Goal: Find specific page/section: Find specific page/section

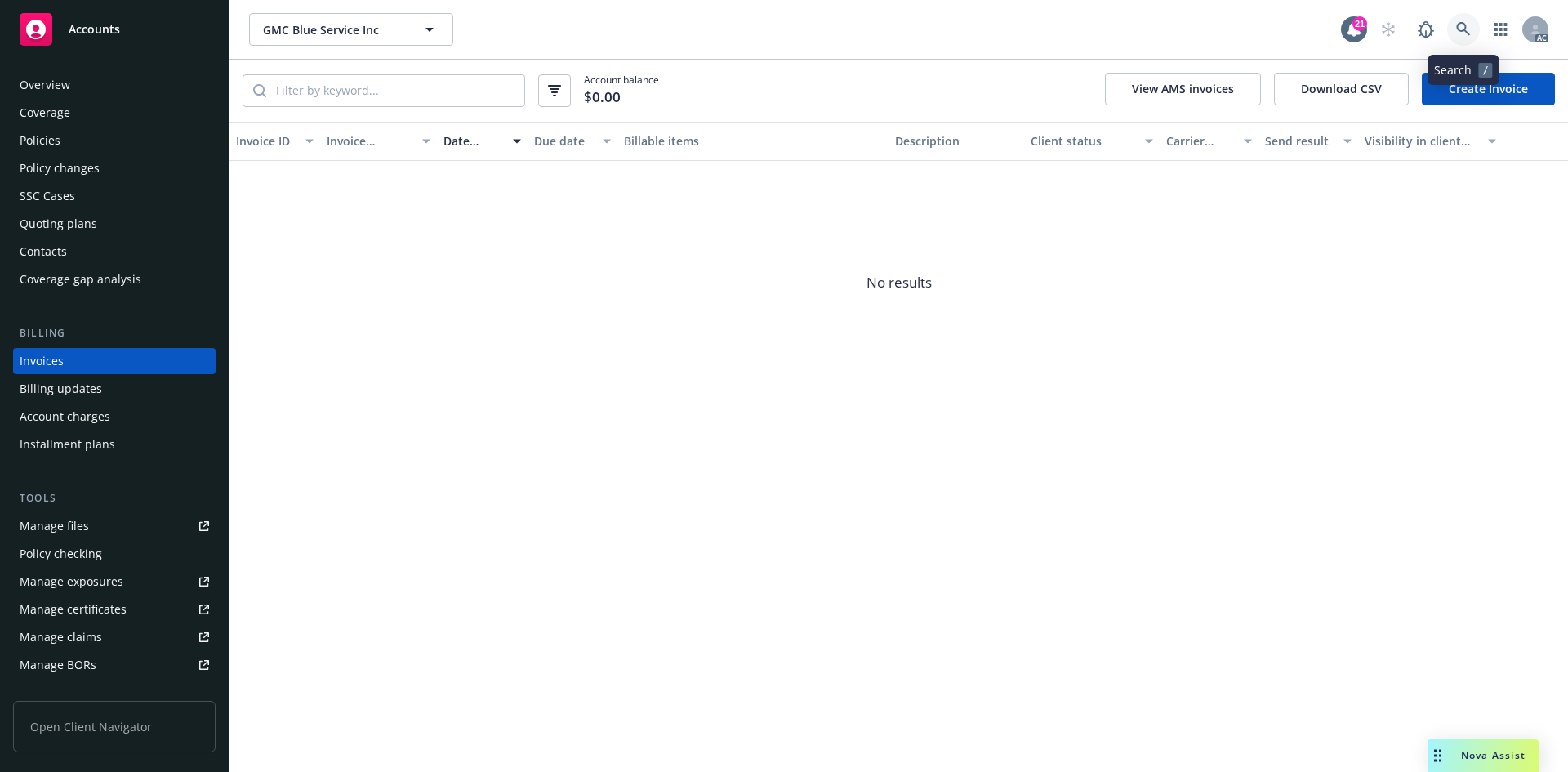
click at [1469, 25] on icon at bounding box center [1463, 29] width 15 height 15
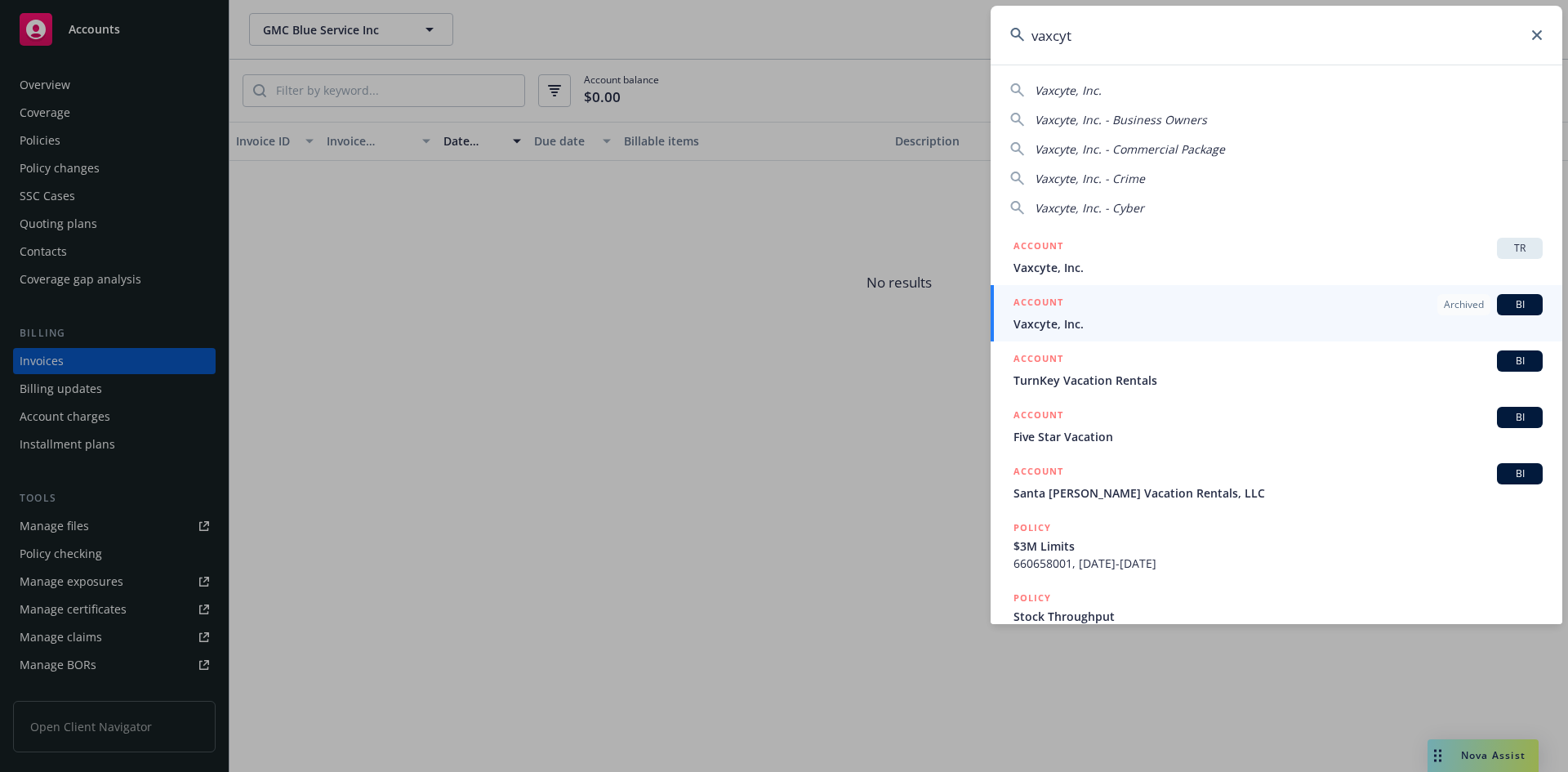
type input "vaxcyt"
click at [1534, 35] on icon at bounding box center [1537, 35] width 10 height 10
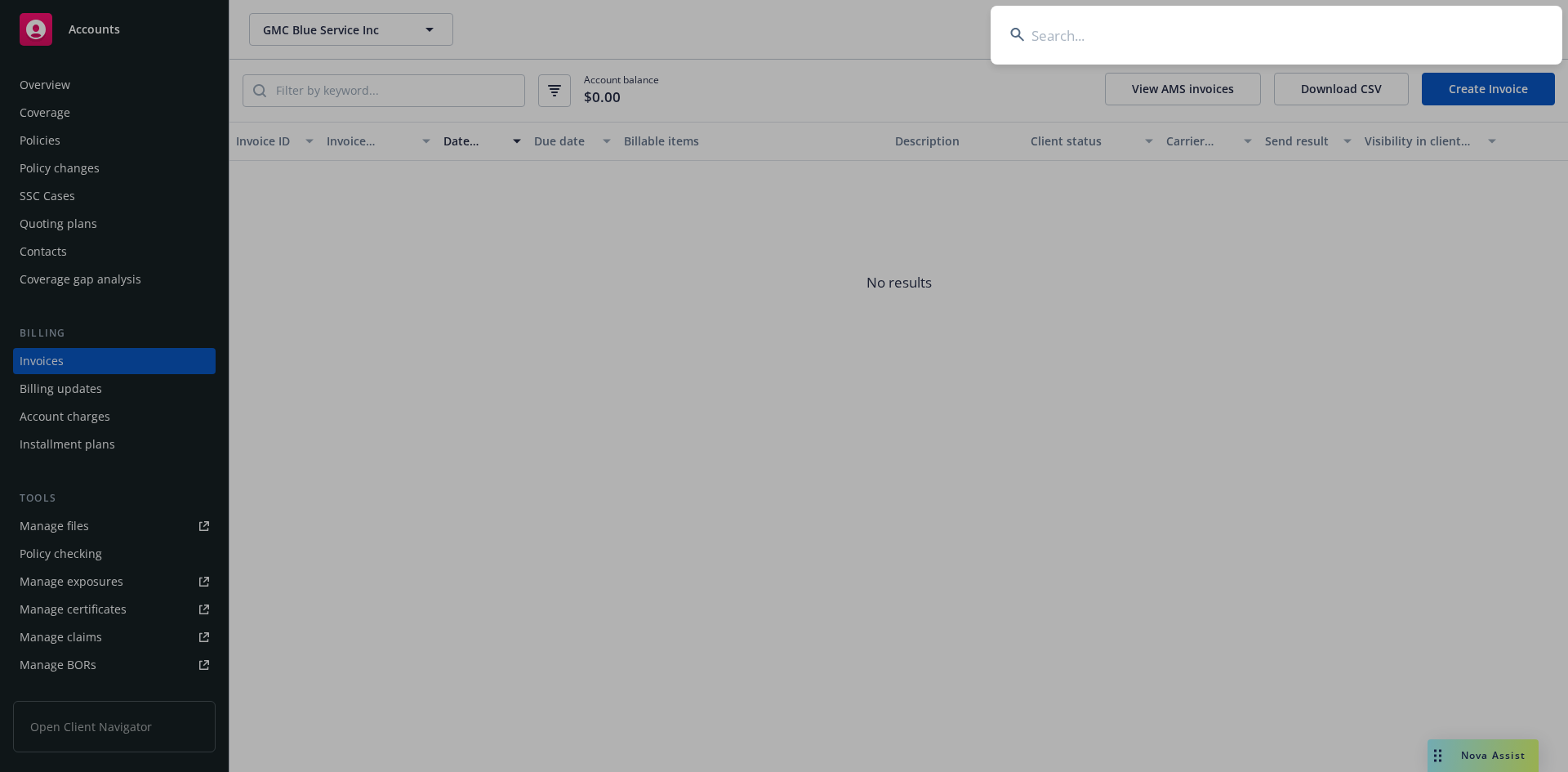
click at [1128, 26] on input at bounding box center [1276, 35] width 572 height 59
paste input "NBP1564997C"
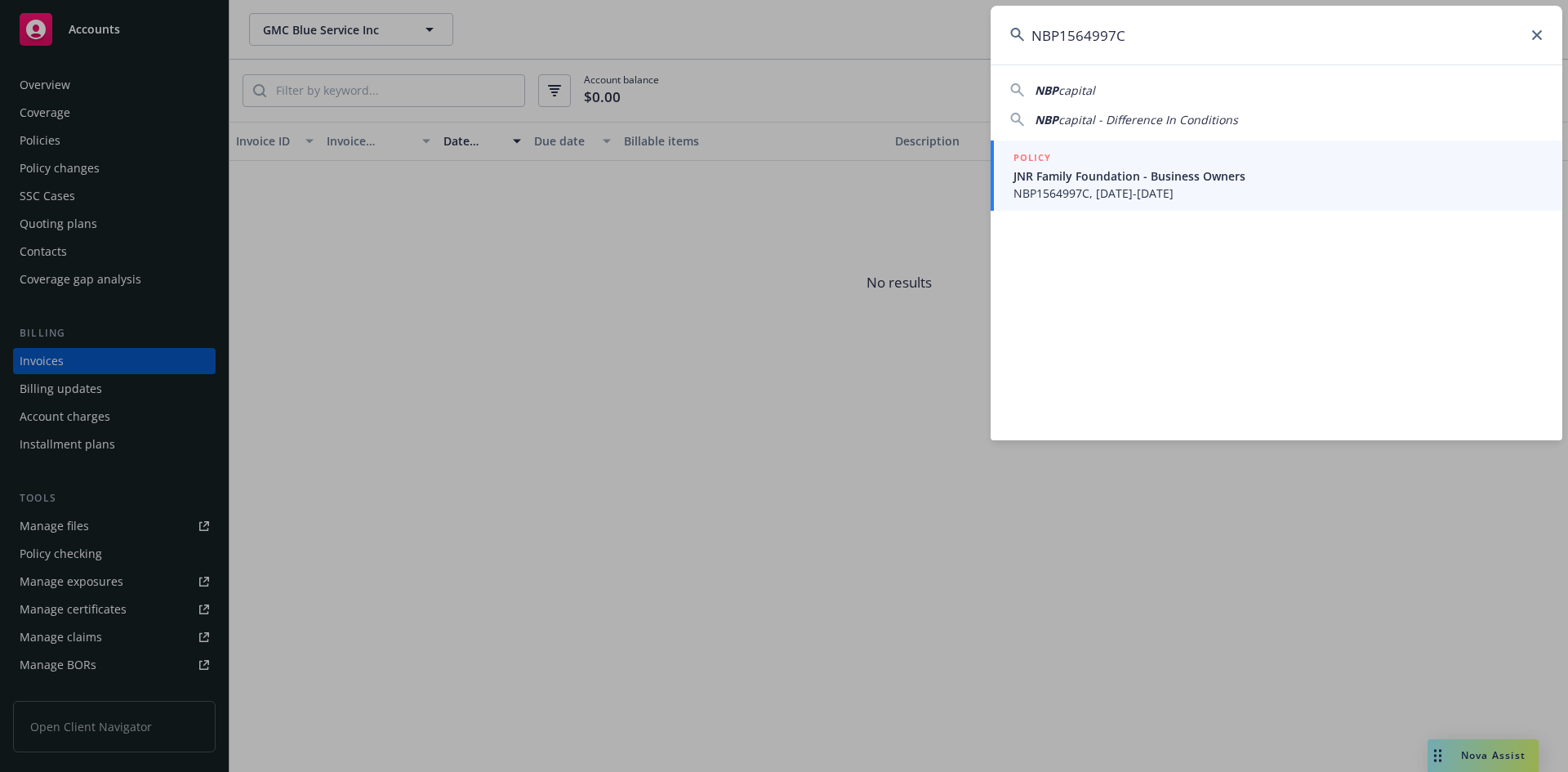
type input "NBP1564997C"
click at [1077, 182] on span "JNR Family Foundation - Business Owners" at bounding box center [1278, 175] width 529 height 17
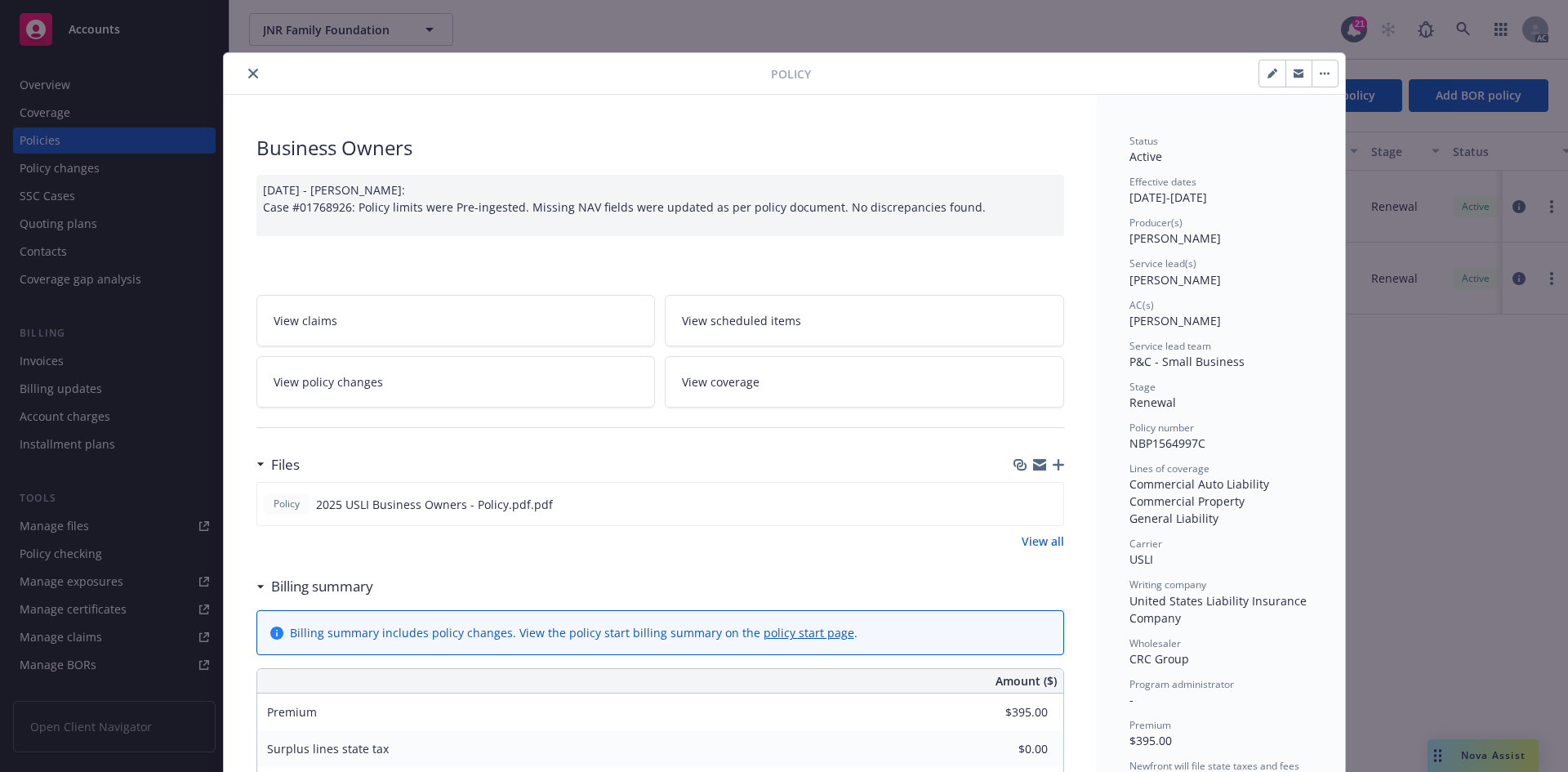
click at [248, 72] on icon "close" at bounding box center [253, 73] width 10 height 10
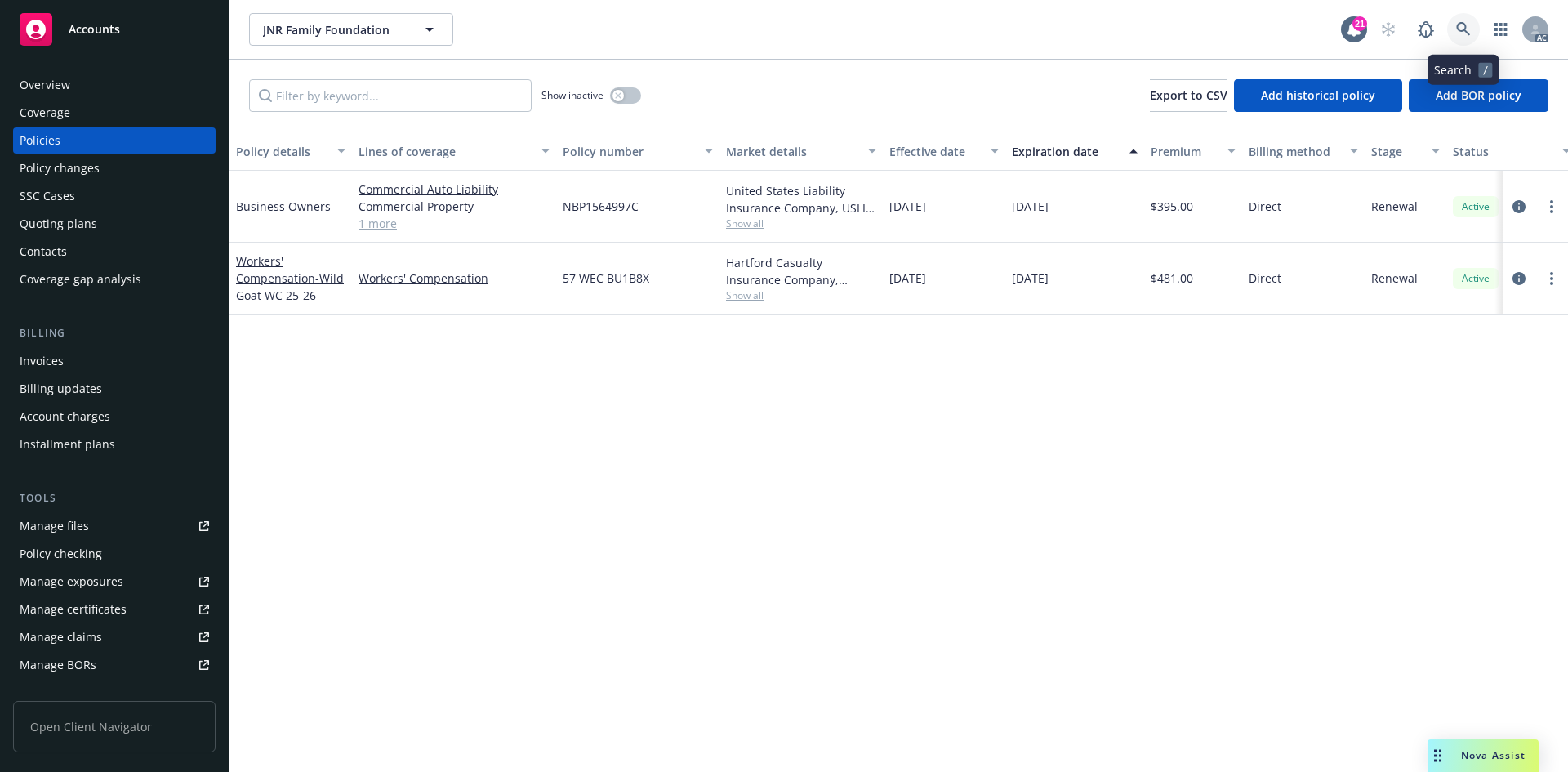
click at [1455, 20] on link at bounding box center [1463, 29] width 33 height 33
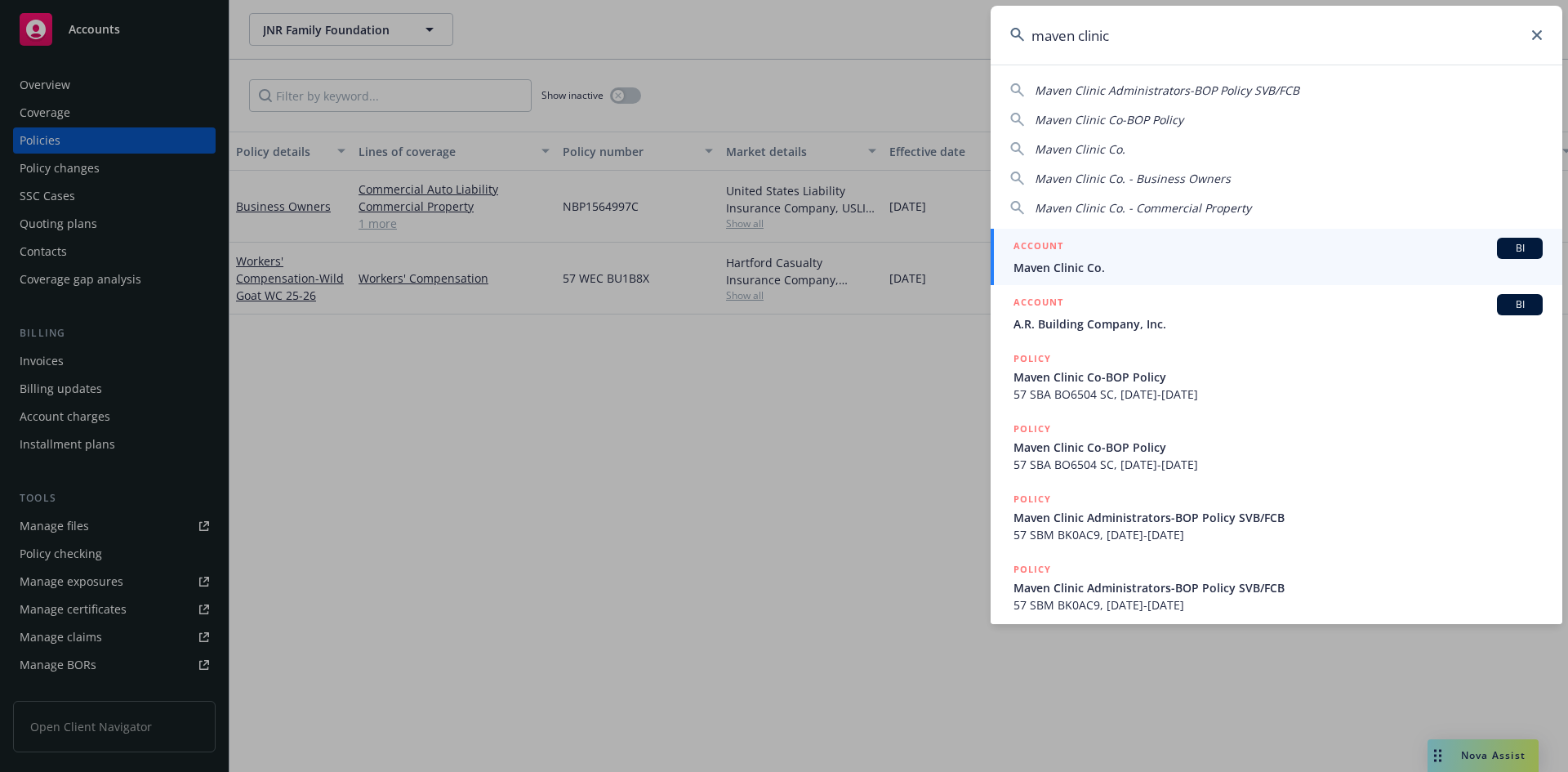
type input "maven clinic"
click at [1103, 268] on span "Maven Clinic Co." at bounding box center [1278, 267] width 529 height 17
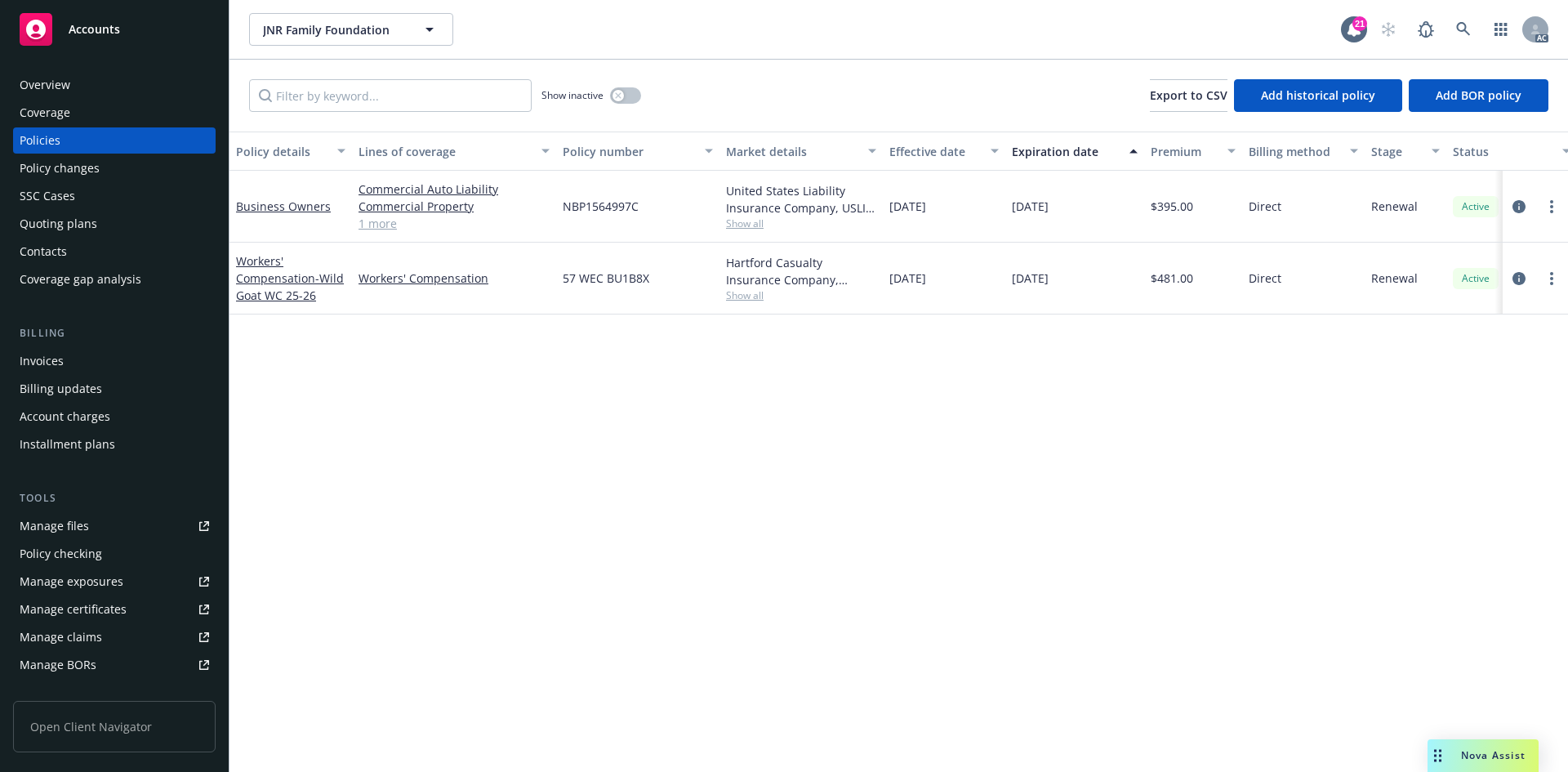
click at [75, 366] on div "Invoices" at bounding box center [114, 360] width 189 height 26
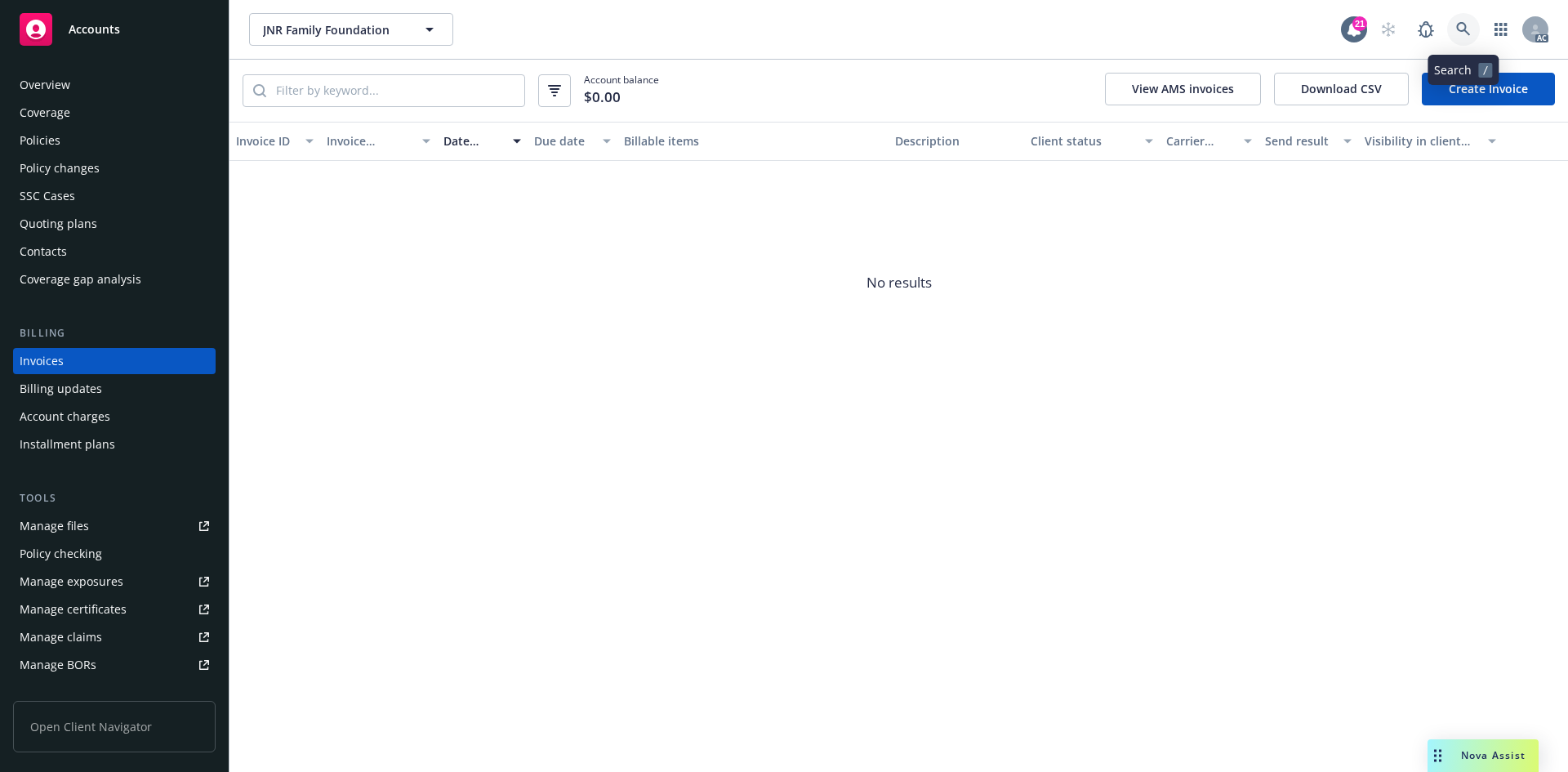
click at [1462, 30] on icon at bounding box center [1463, 29] width 14 height 14
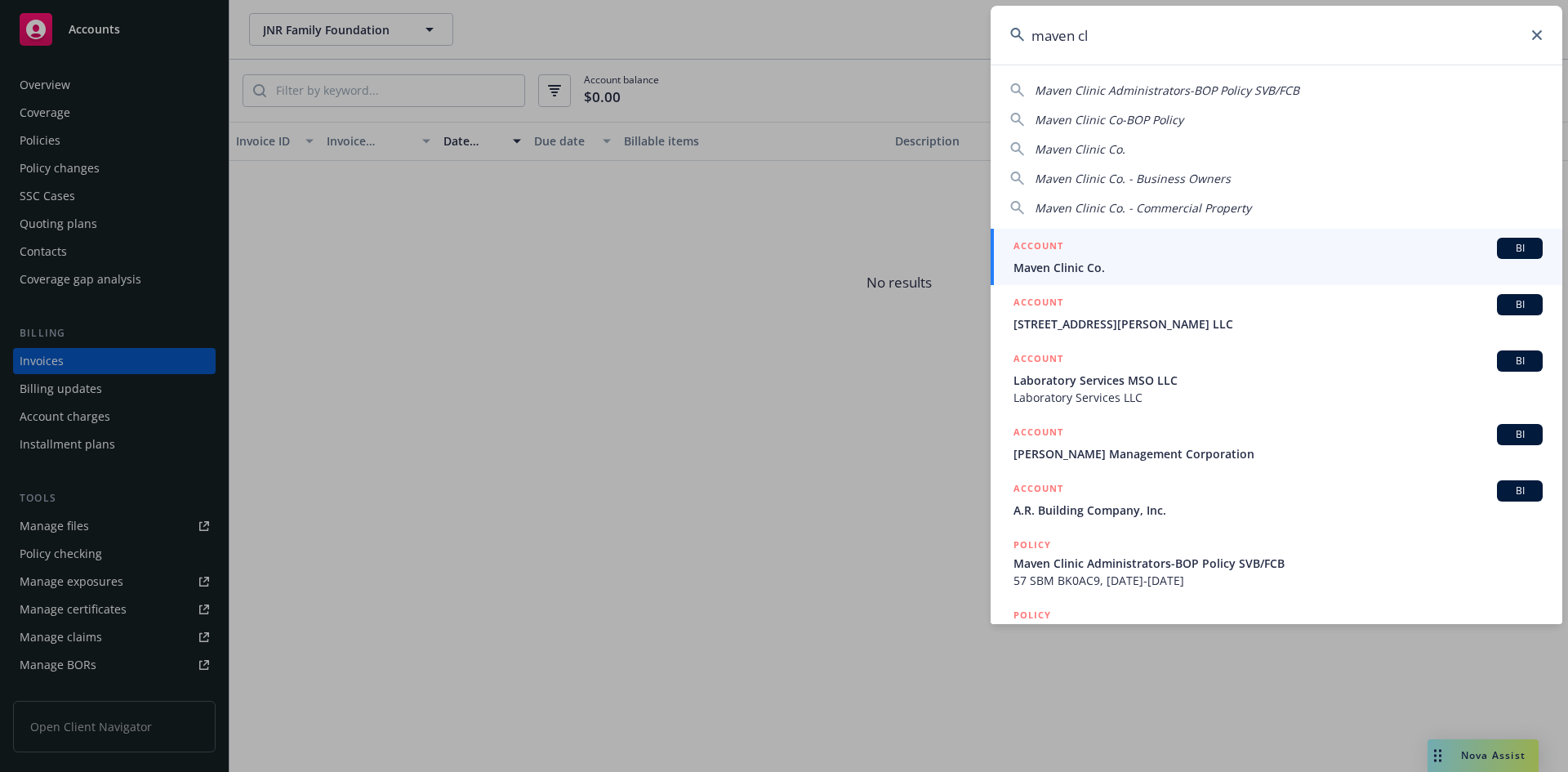
type input "maven cl"
click at [1130, 257] on div "ACCOUNT BI" at bounding box center [1278, 248] width 529 height 21
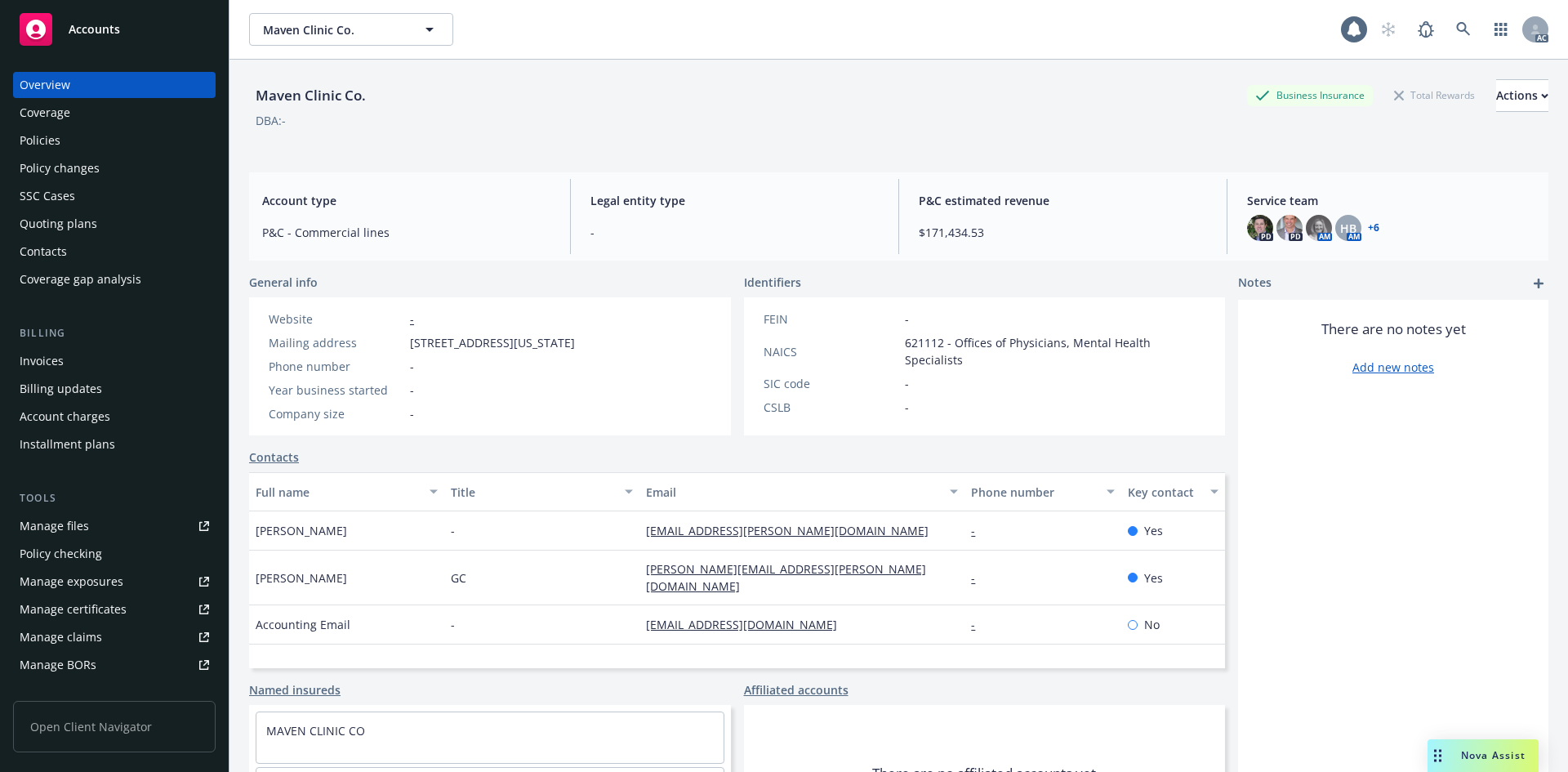
click at [113, 352] on div "Invoices" at bounding box center [114, 360] width 189 height 26
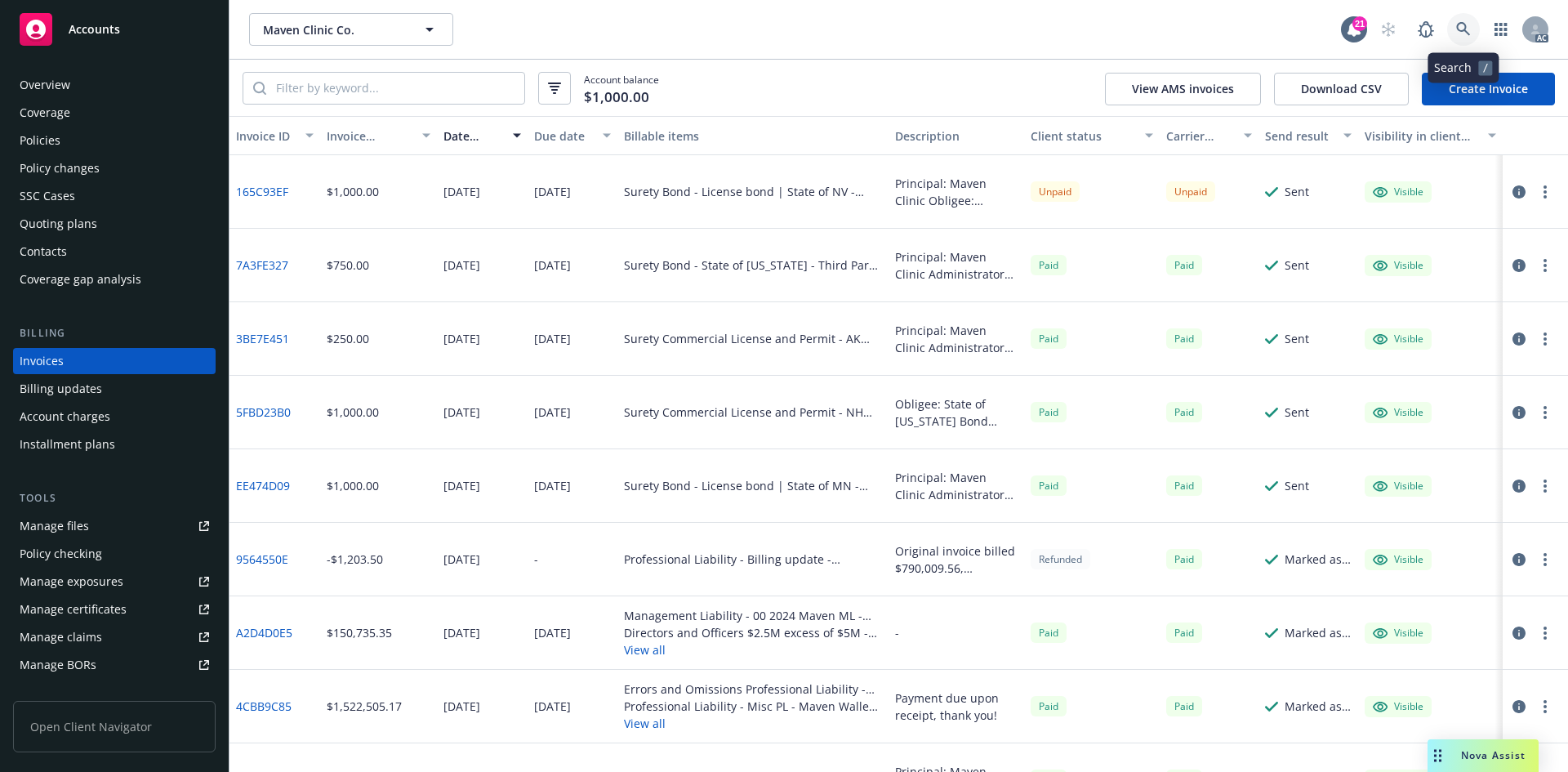
click at [1462, 22] on icon at bounding box center [1463, 29] width 15 height 15
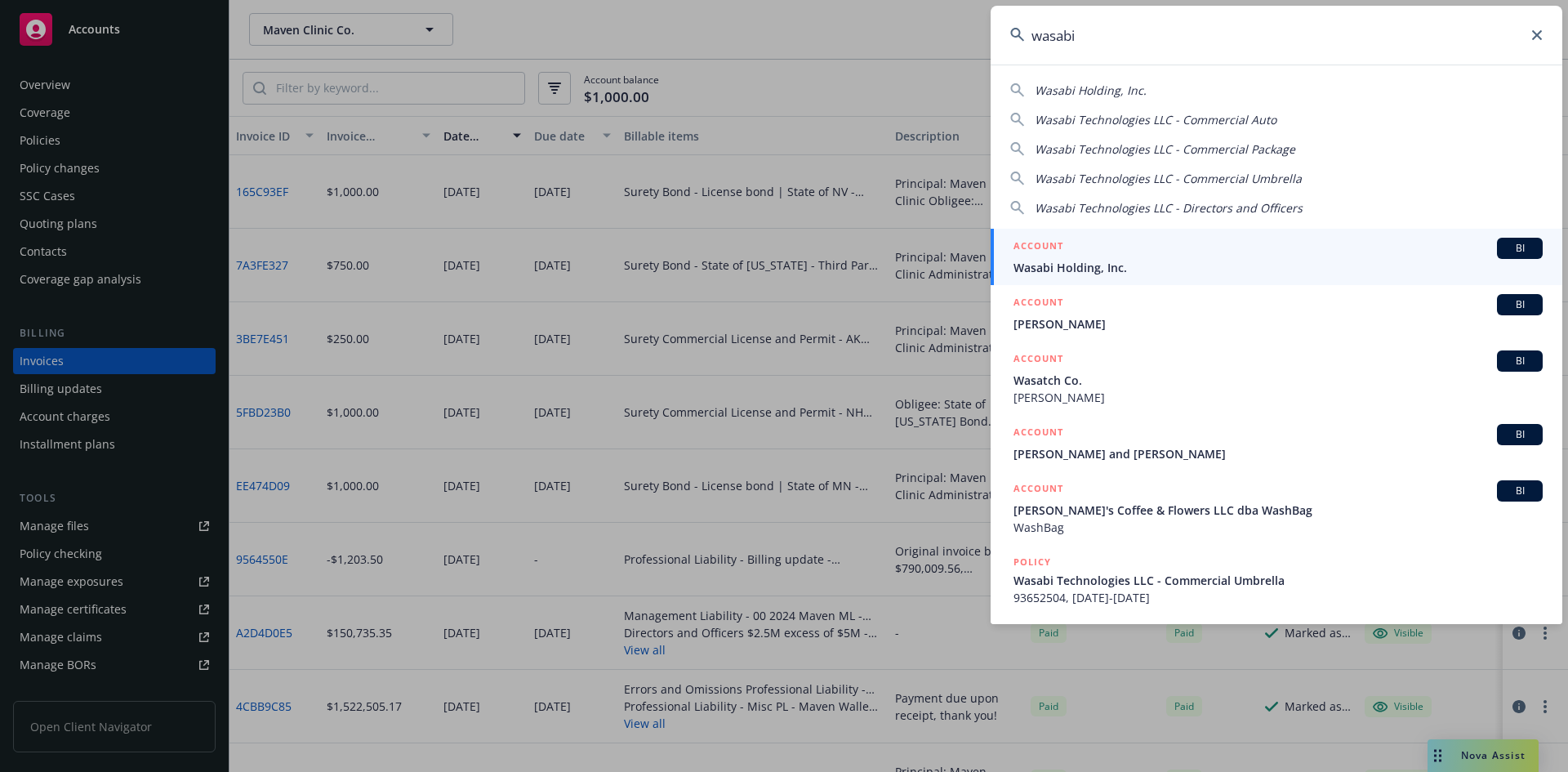
type input "wasabi"
click at [1146, 253] on div "ACCOUNT BI" at bounding box center [1278, 248] width 529 height 21
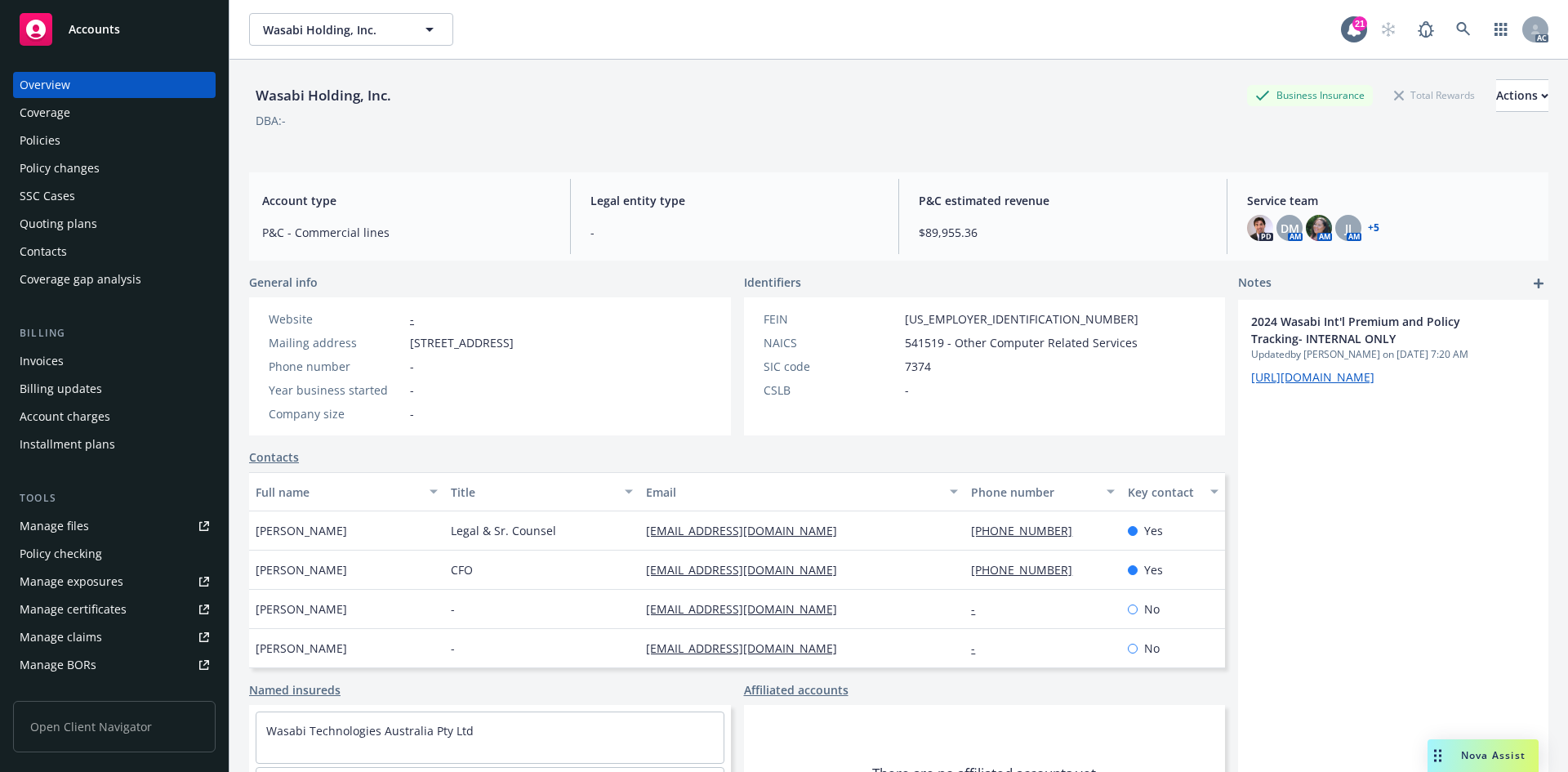
click at [99, 357] on div "Invoices" at bounding box center [114, 360] width 189 height 26
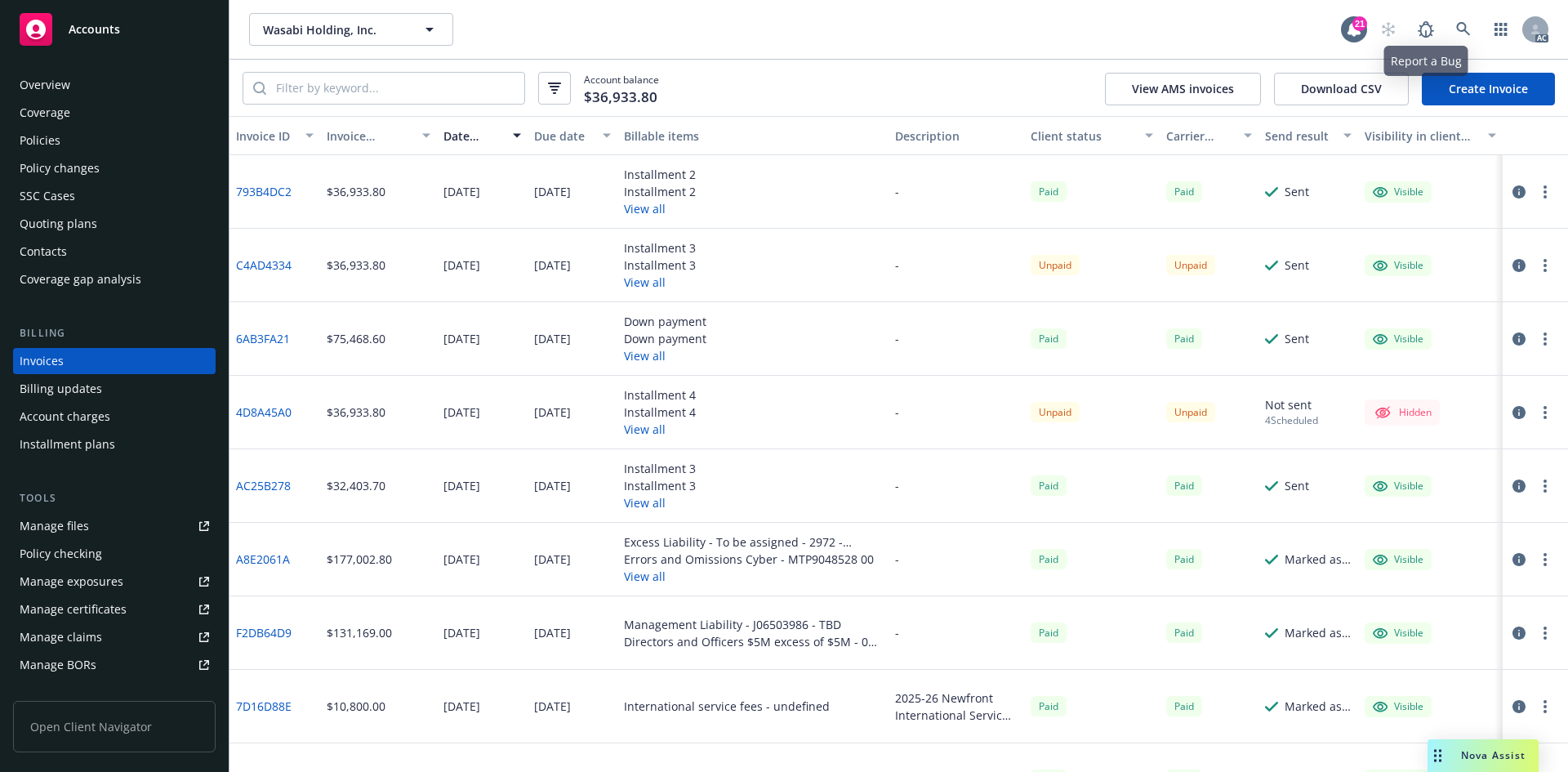
click at [1445, 15] on div "AC" at bounding box center [1460, 29] width 176 height 33
click at [1460, 21] on link at bounding box center [1463, 29] width 33 height 33
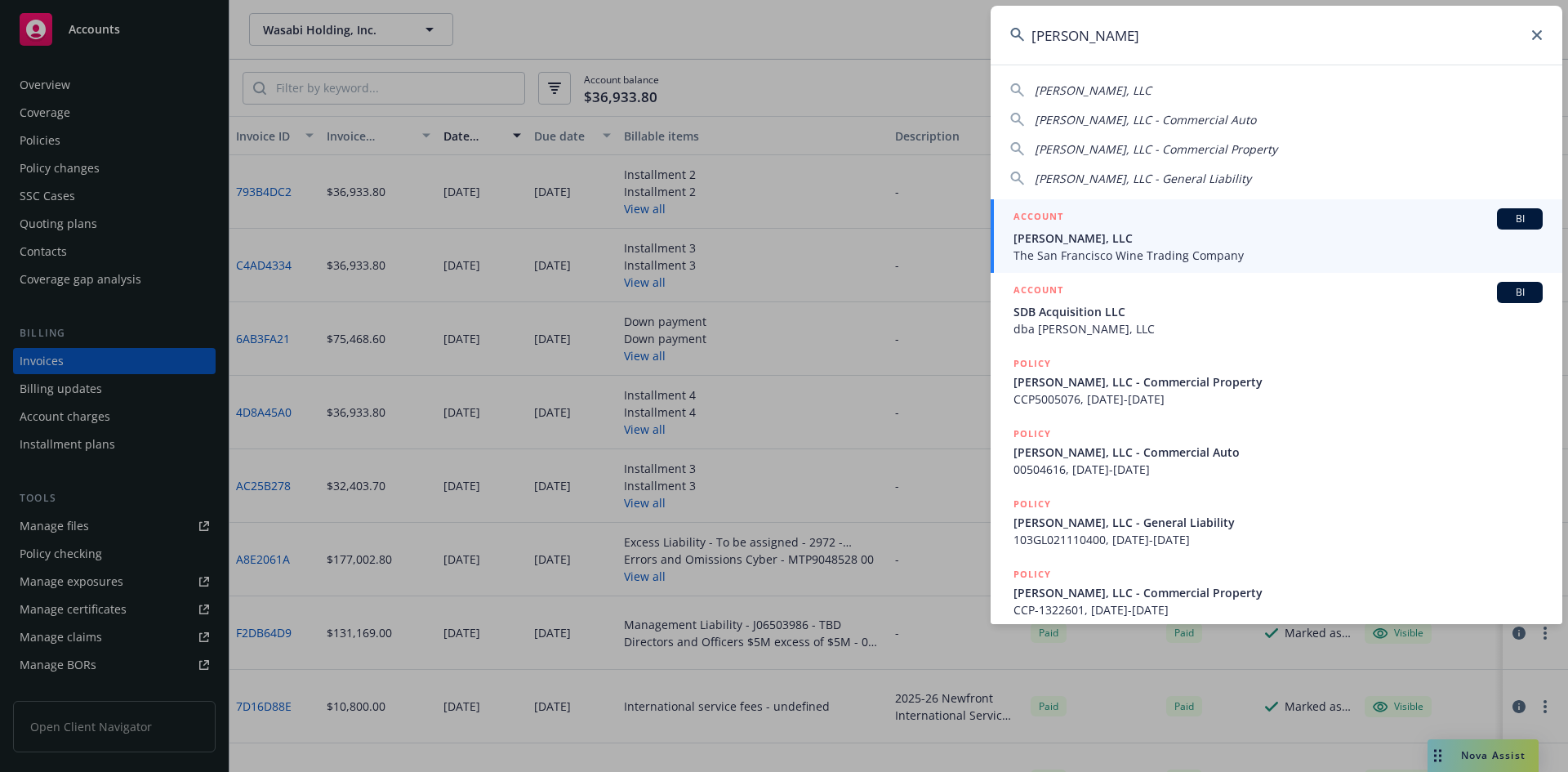
type input "[PERSON_NAME]"
click at [1144, 230] on span "[PERSON_NAME], LLC" at bounding box center [1278, 237] width 529 height 17
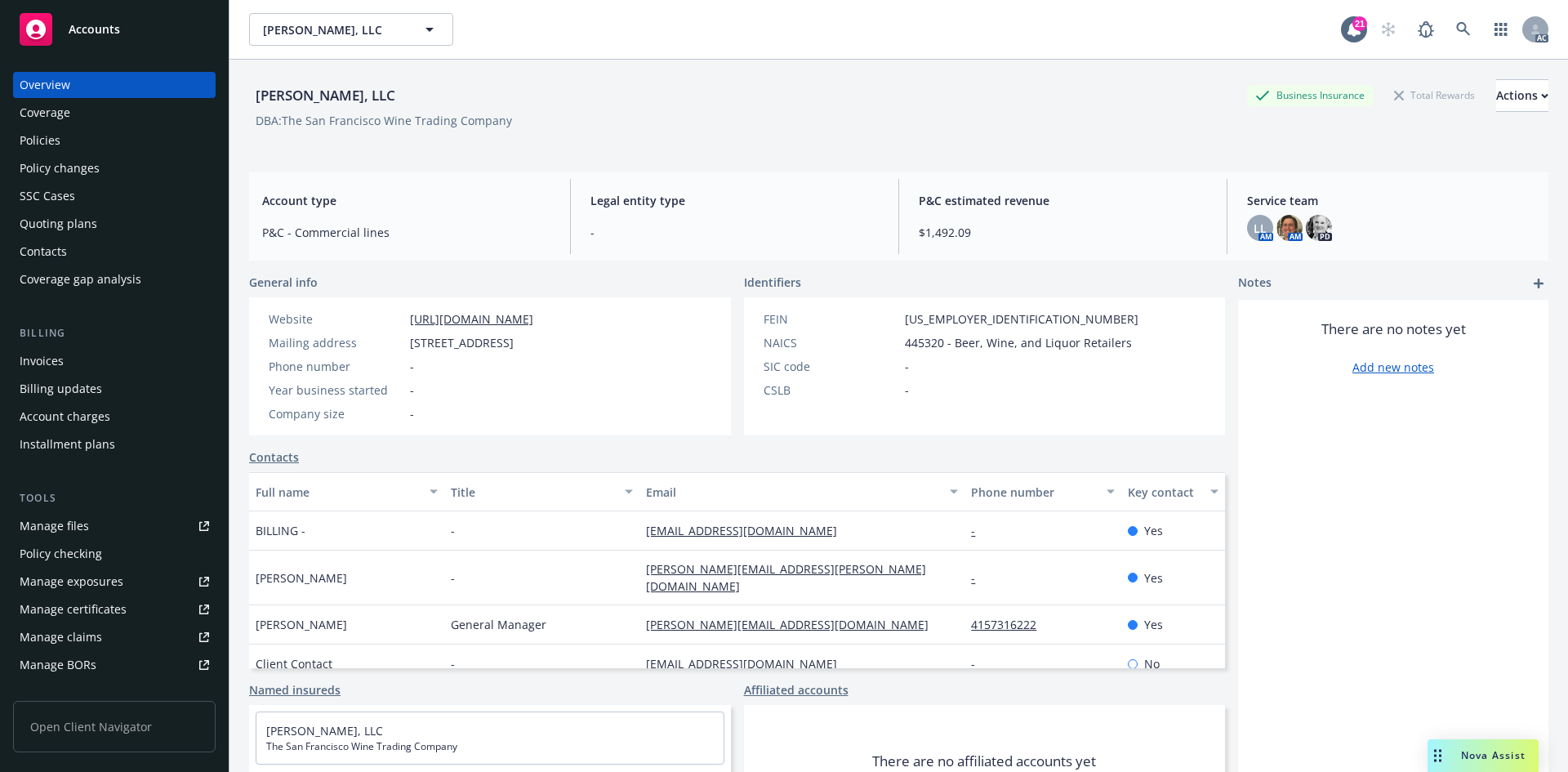
click at [127, 353] on div "Invoices" at bounding box center [114, 360] width 189 height 26
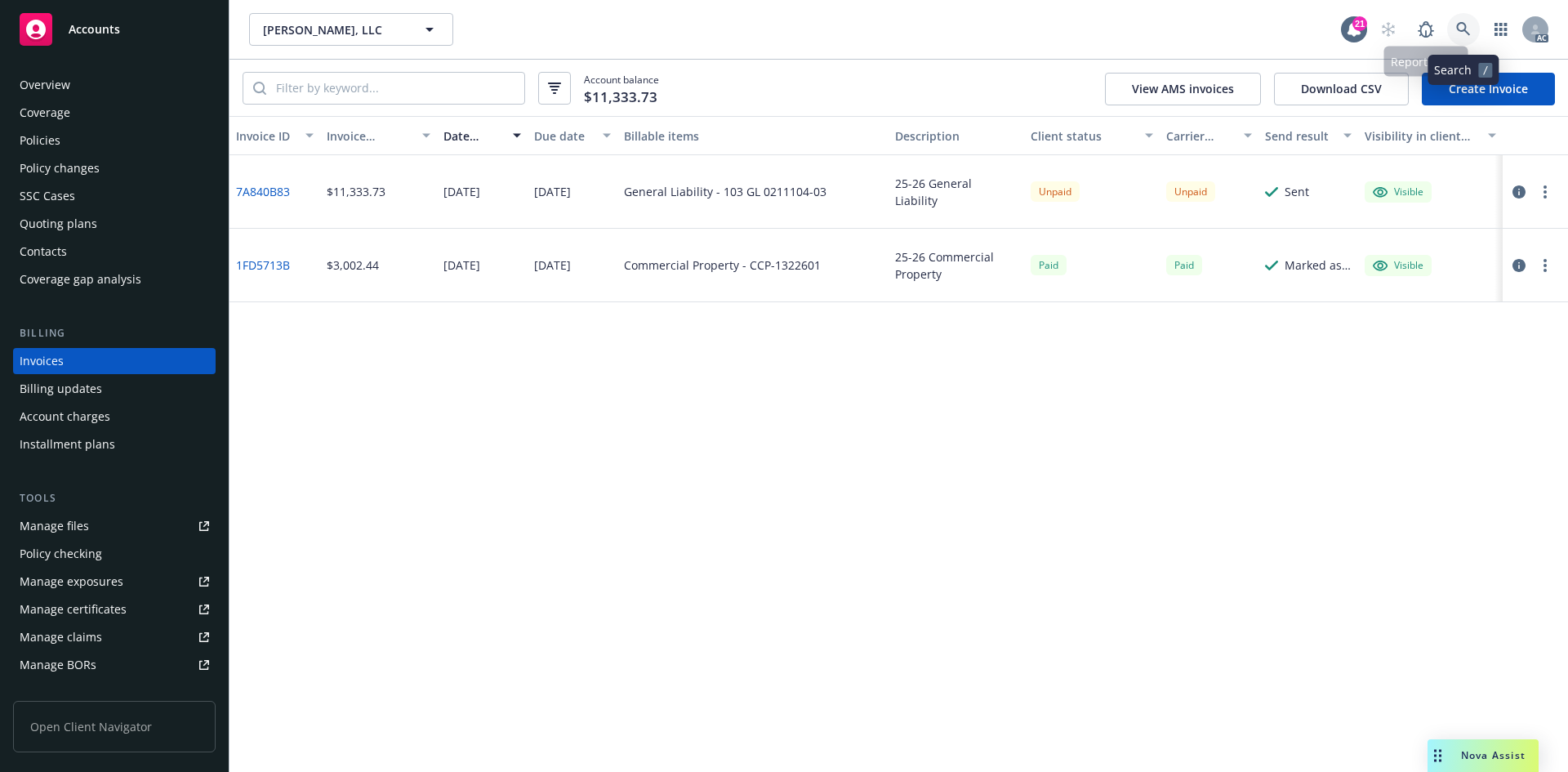
click at [1467, 33] on icon at bounding box center [1463, 29] width 14 height 14
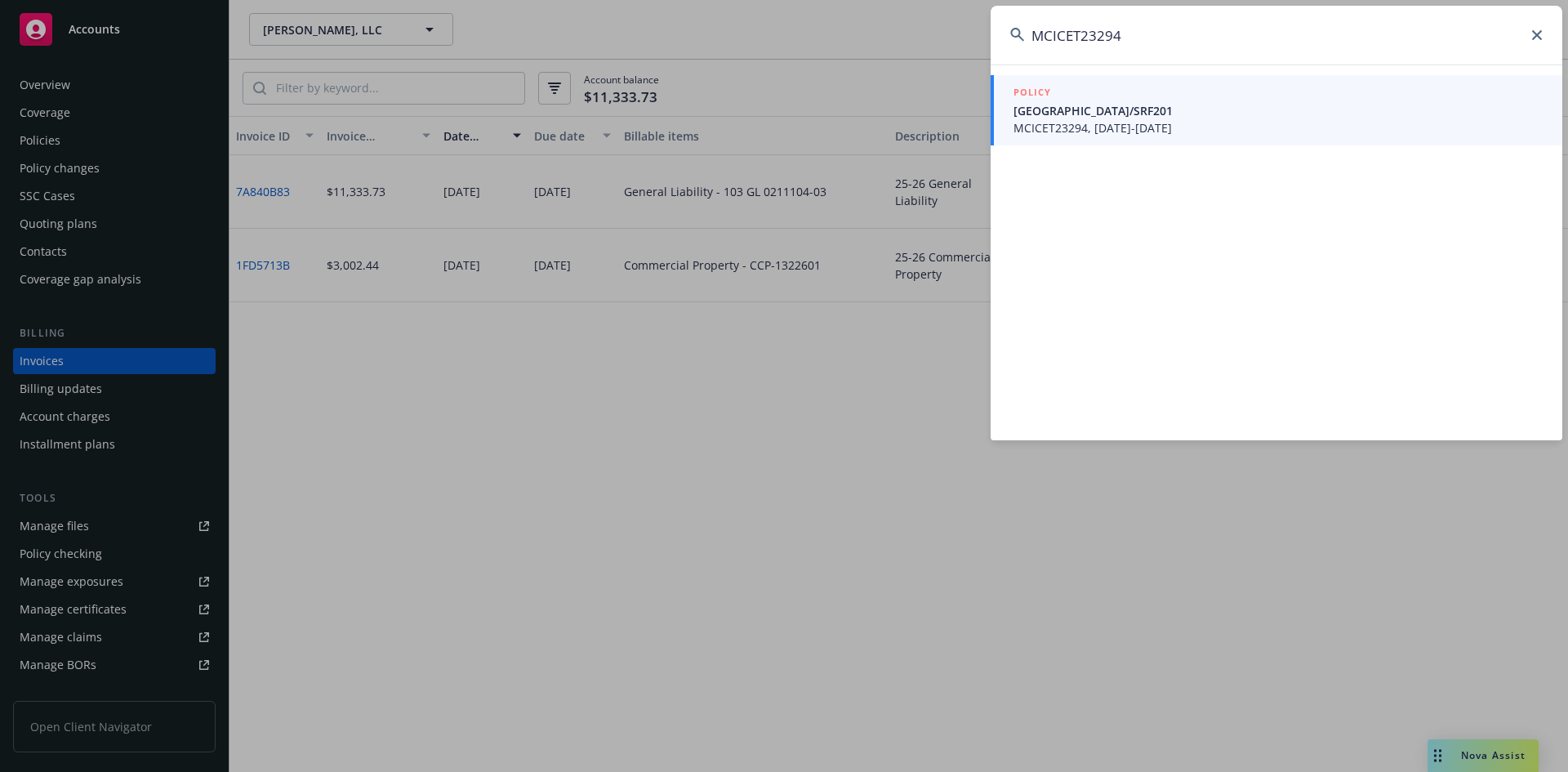
type input "MCICET23294"
click at [1168, 109] on span "[GEOGRAPHIC_DATA]/SRF201" at bounding box center [1278, 110] width 529 height 17
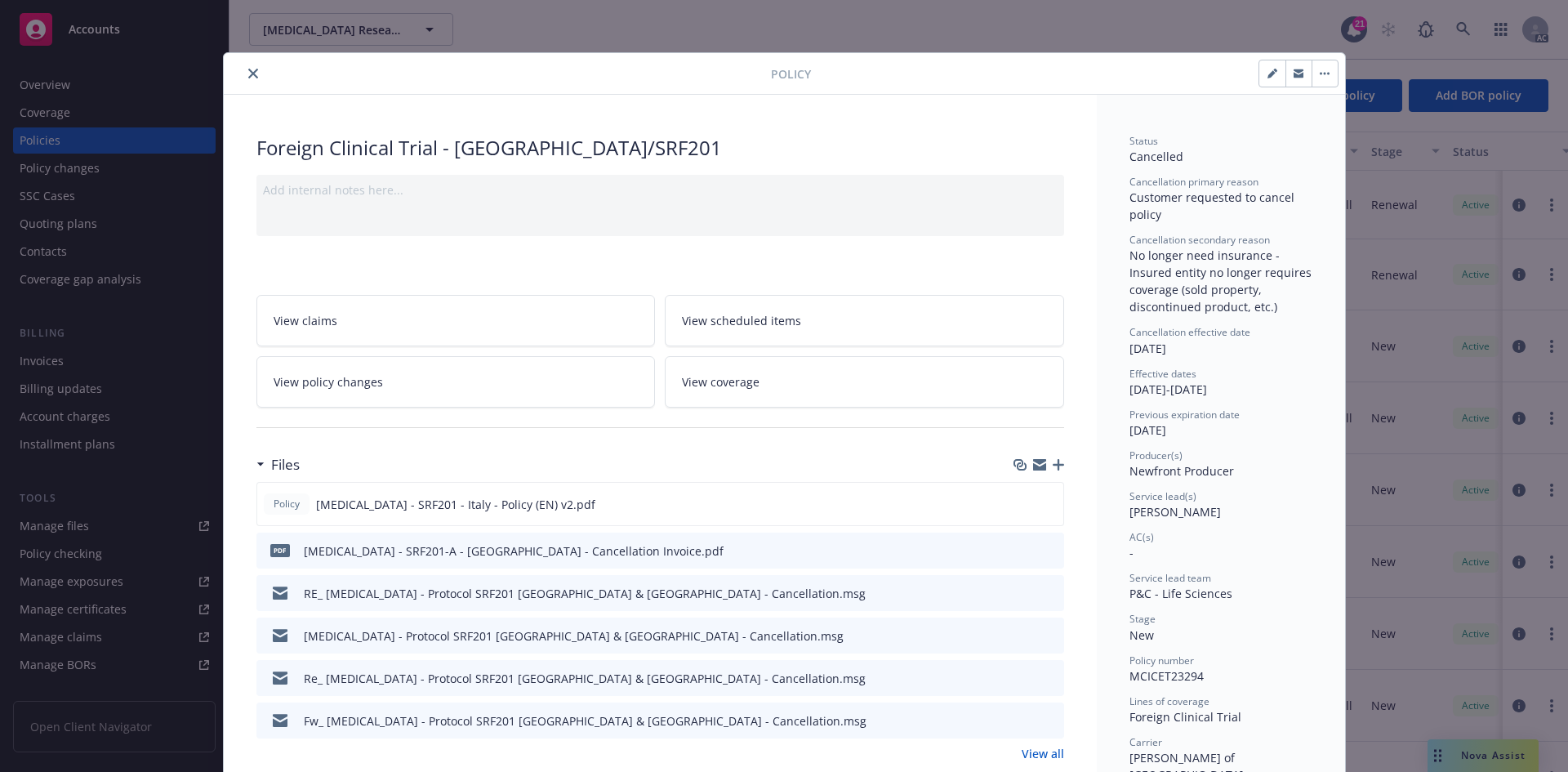
click at [255, 72] on button "close" at bounding box center [253, 74] width 20 height 20
